Goal: Task Accomplishment & Management: Manage account settings

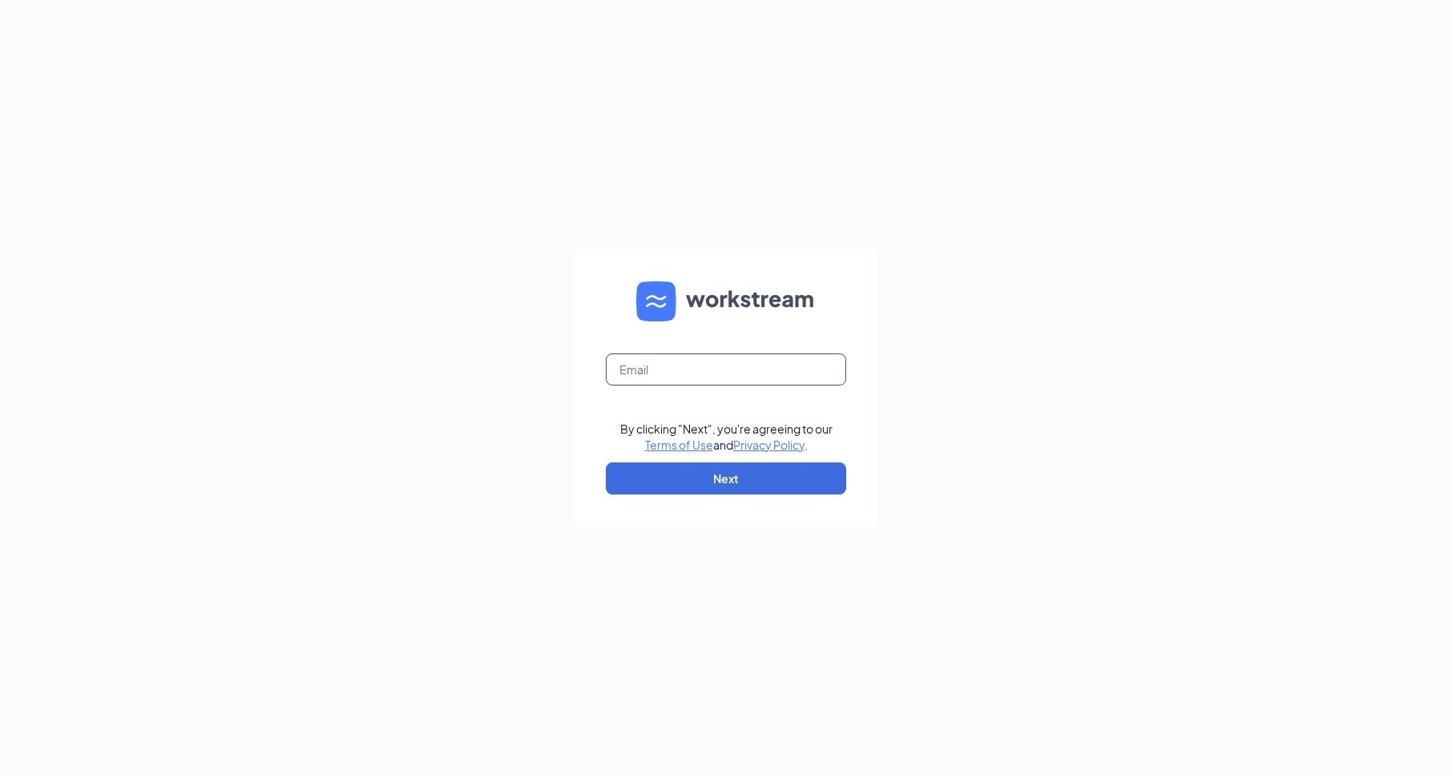
click at [633, 376] on input "text" at bounding box center [726, 369] width 240 height 32
type input "5749@internal-email.com"
click at [750, 463] on button "Next" at bounding box center [726, 478] width 240 height 32
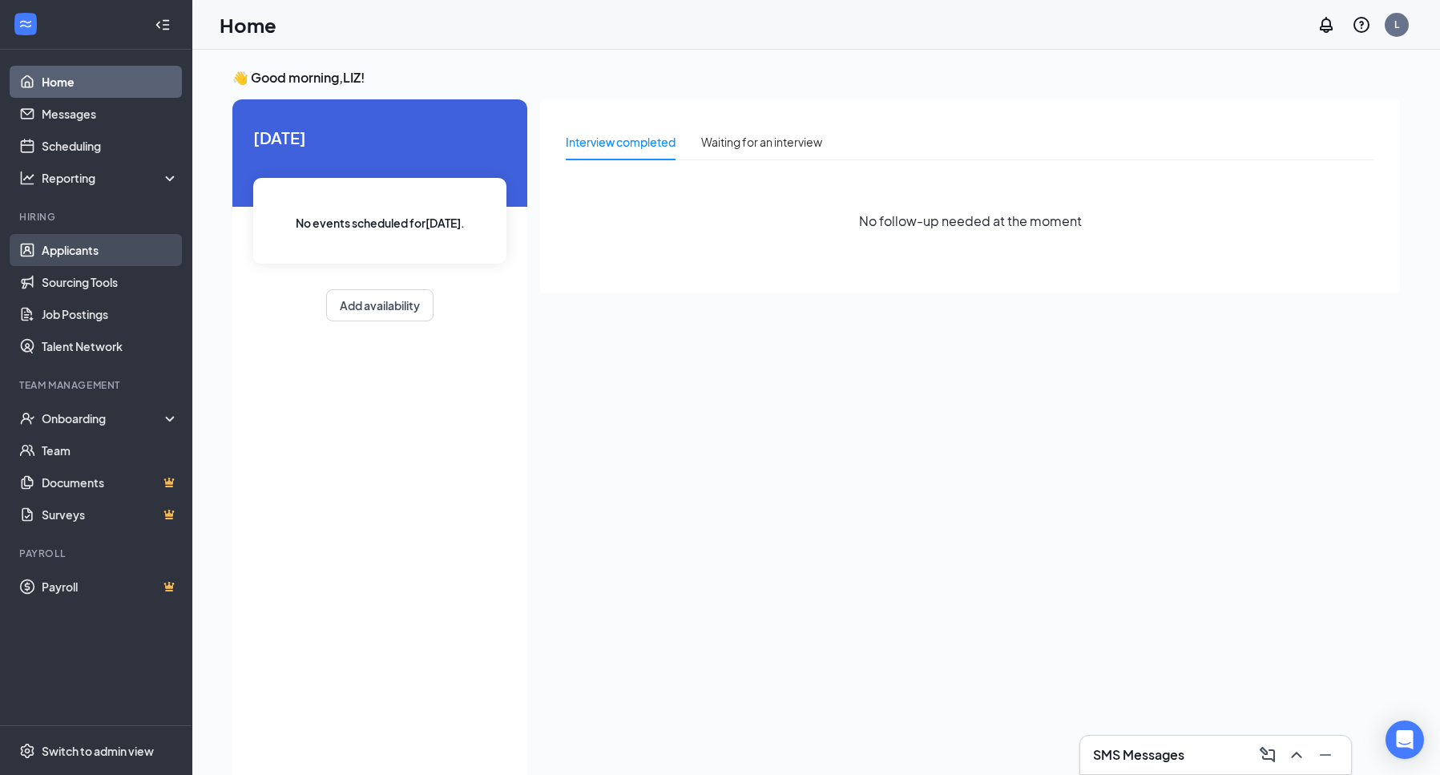
click at [116, 244] on link "Applicants" at bounding box center [110, 250] width 137 height 32
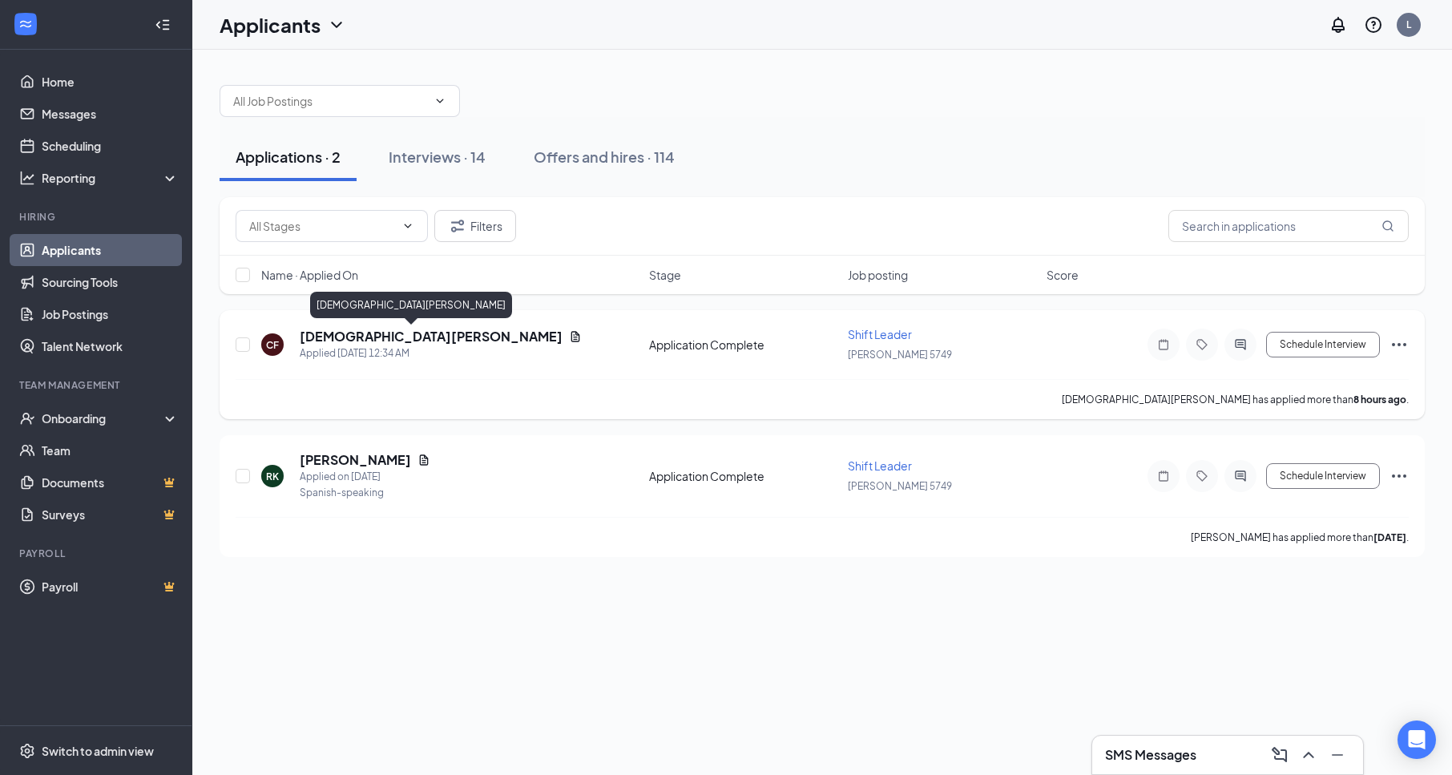
click at [334, 332] on h5 "[DEMOGRAPHIC_DATA][PERSON_NAME]" at bounding box center [431, 337] width 263 height 18
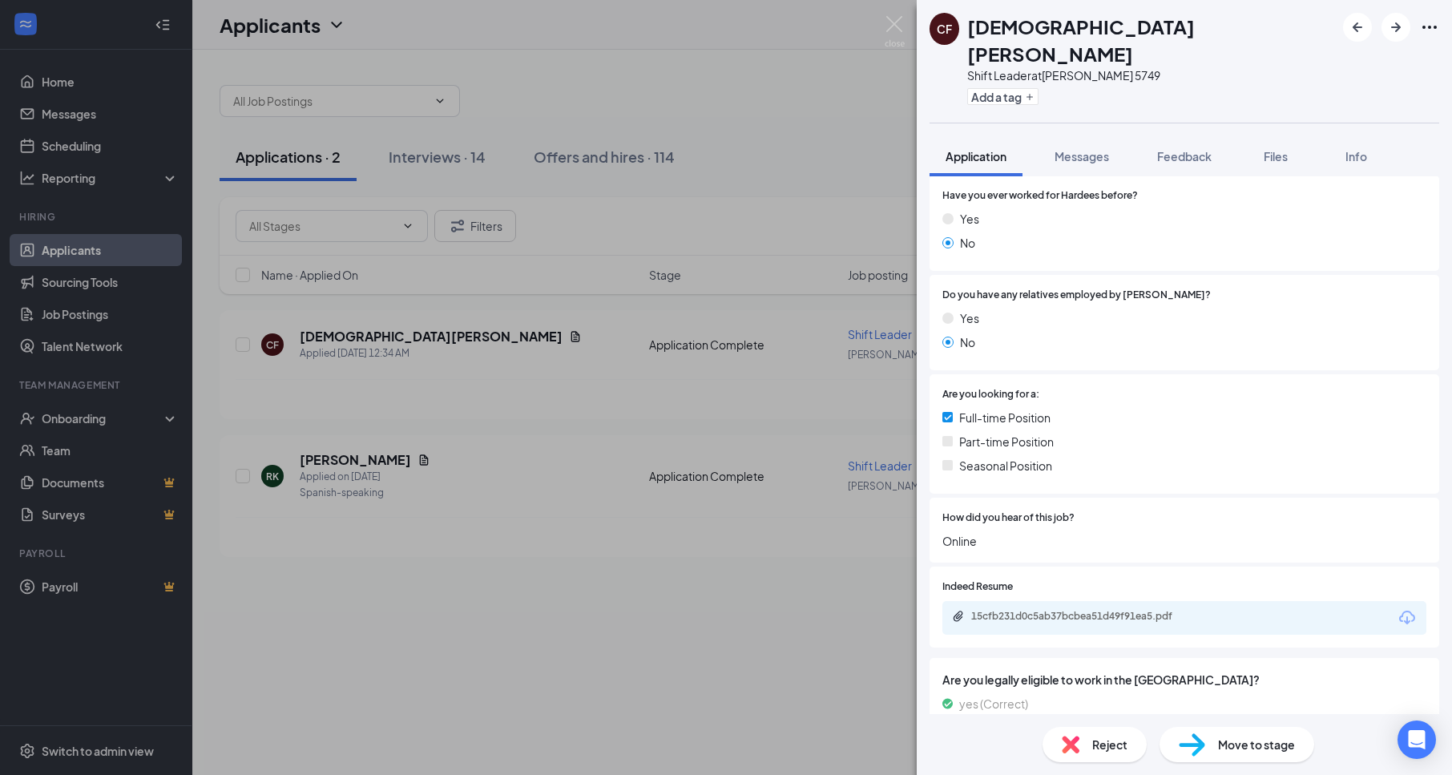
scroll to position [721, 0]
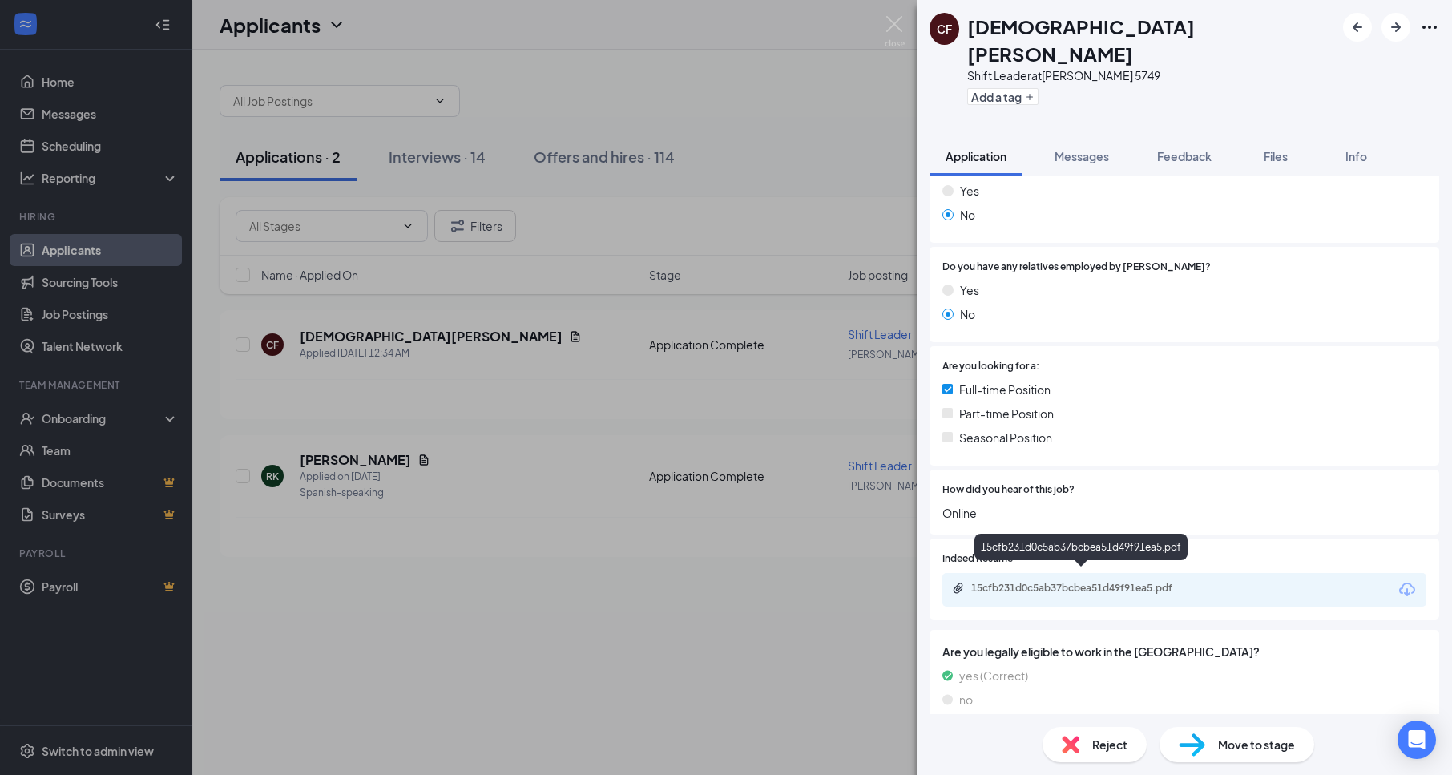
click at [1023, 582] on div "15cfb231d0c5ab37bcbea51d49f91ea5.pdf" at bounding box center [1083, 588] width 224 height 13
click at [607, 495] on div "CF Christian Fitzgerald Shift Leader at Hardee's 5749 Add a tag Application Mes…" at bounding box center [726, 387] width 1452 height 775
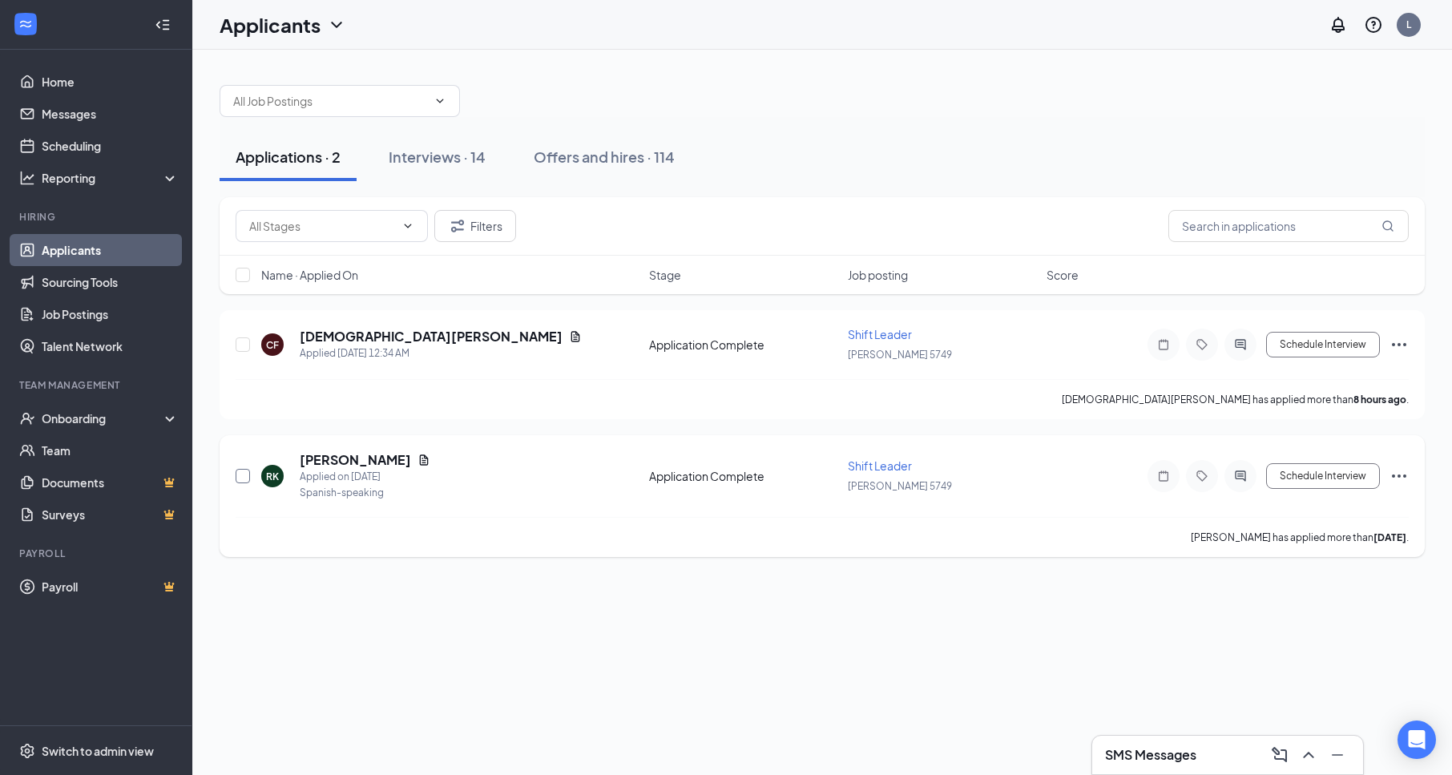
click at [241, 474] on input "checkbox" at bounding box center [243, 476] width 14 height 14
checkbox input "true"
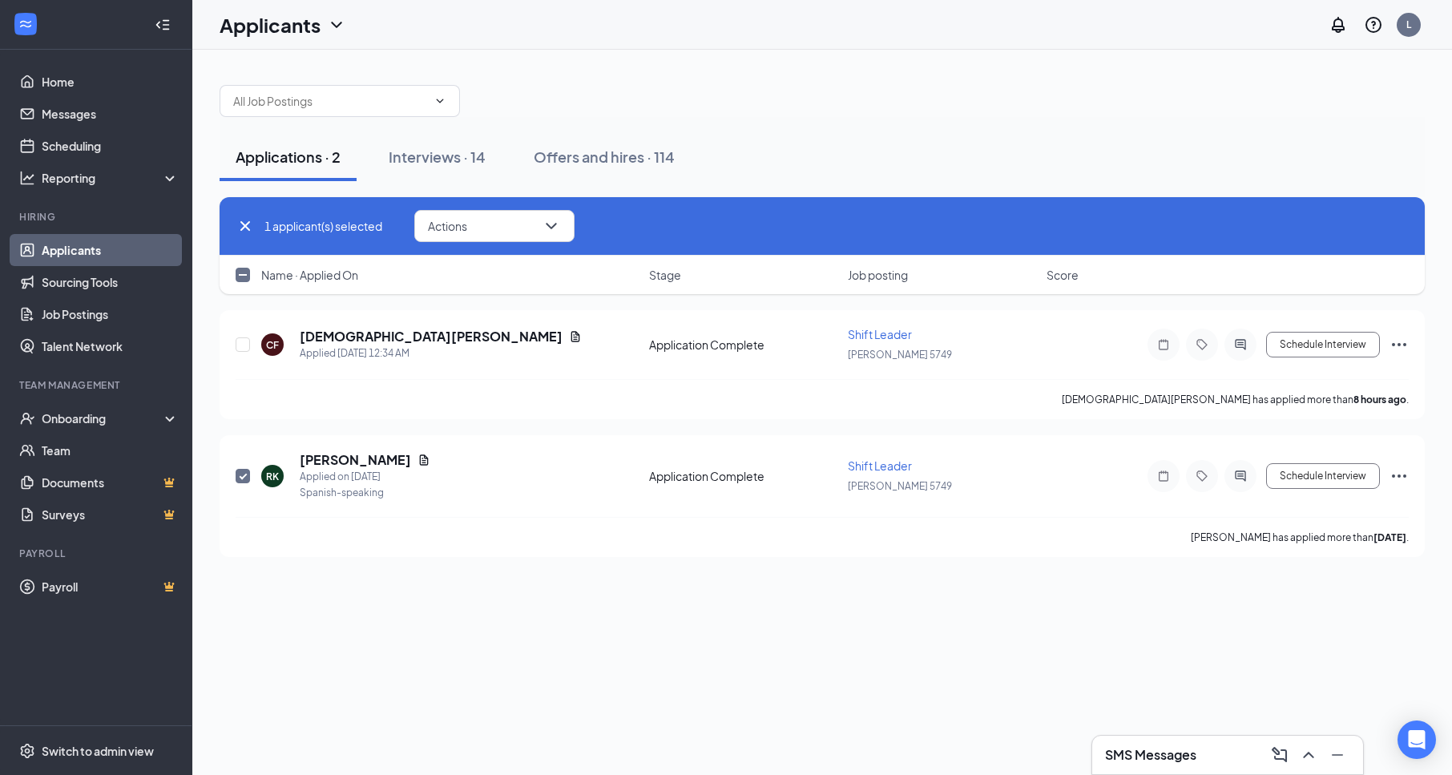
click at [494, 242] on div "1 applicant(s) selected Actions" at bounding box center [822, 226] width 1205 height 59
click at [507, 234] on button "Actions" at bounding box center [494, 226] width 160 height 32
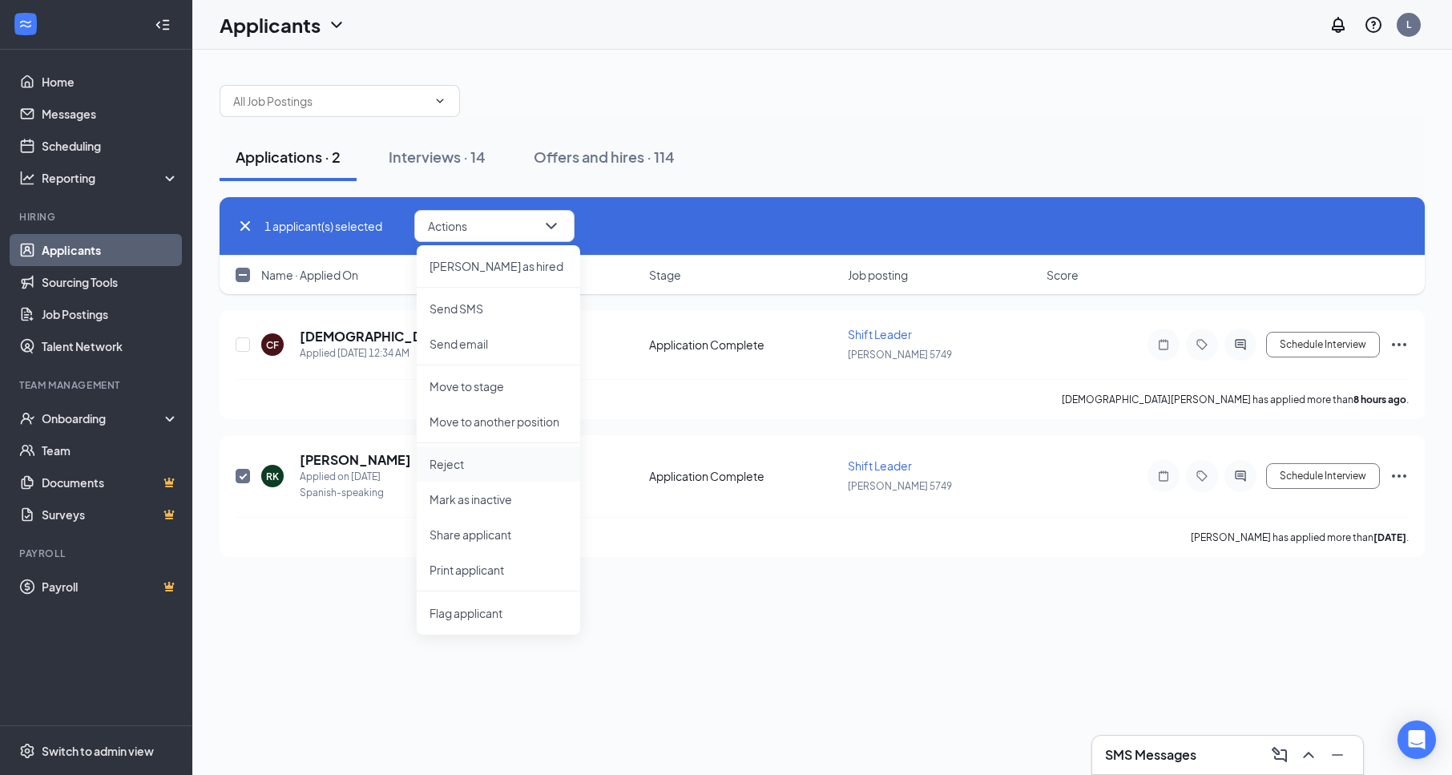
click at [487, 457] on p "Reject" at bounding box center [499, 464] width 138 height 16
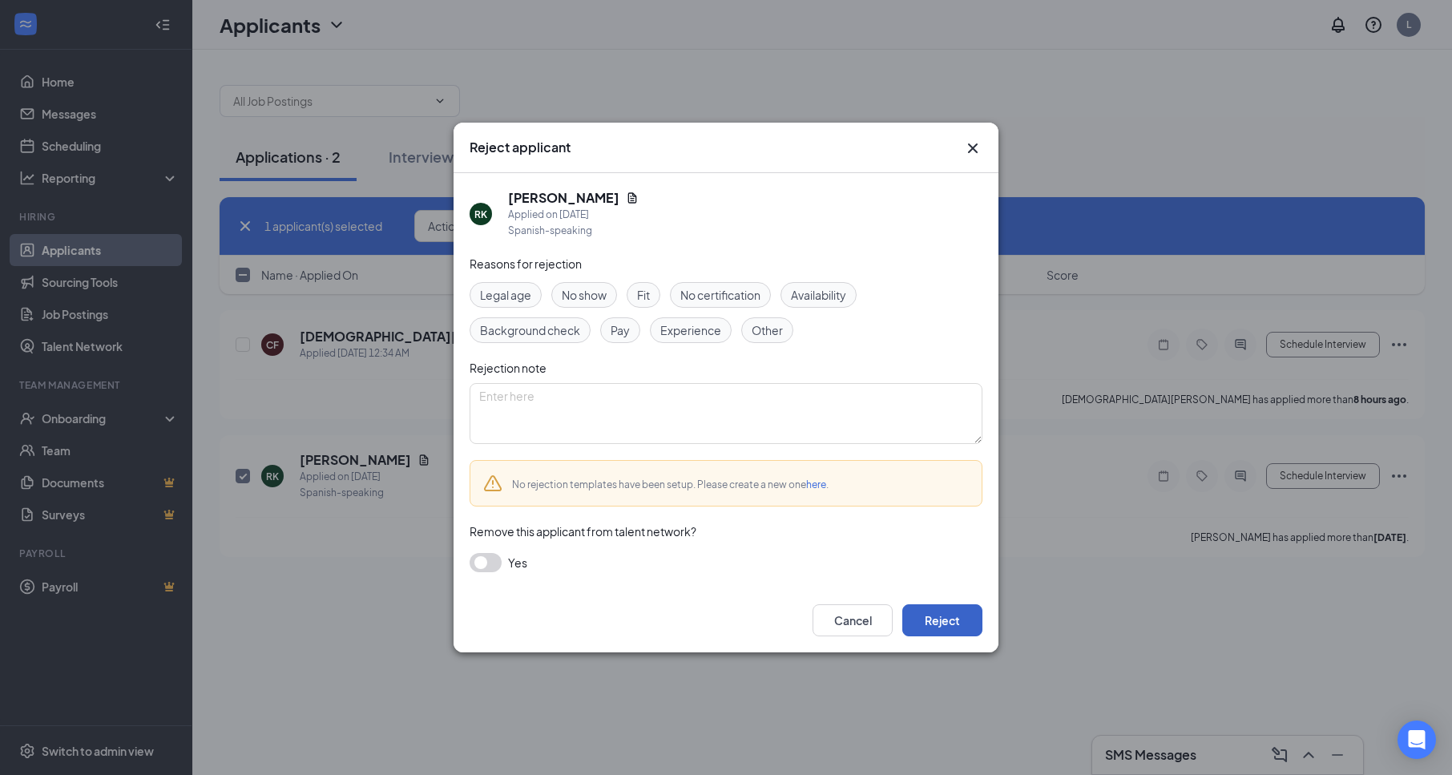
click at [910, 619] on button "Reject" at bounding box center [942, 620] width 80 height 32
